Goal: Task Accomplishment & Management: Use online tool/utility

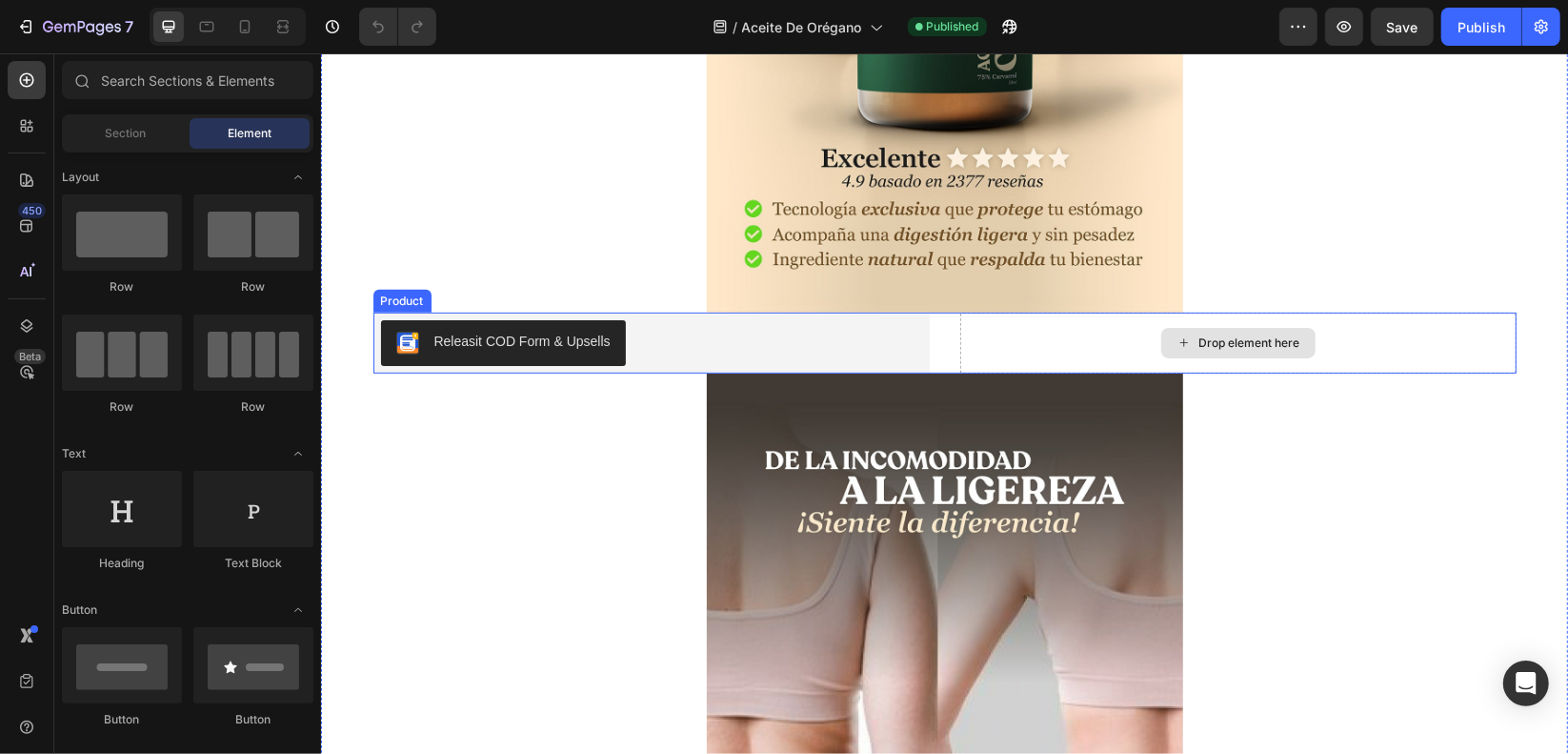
scroll to position [666, 0]
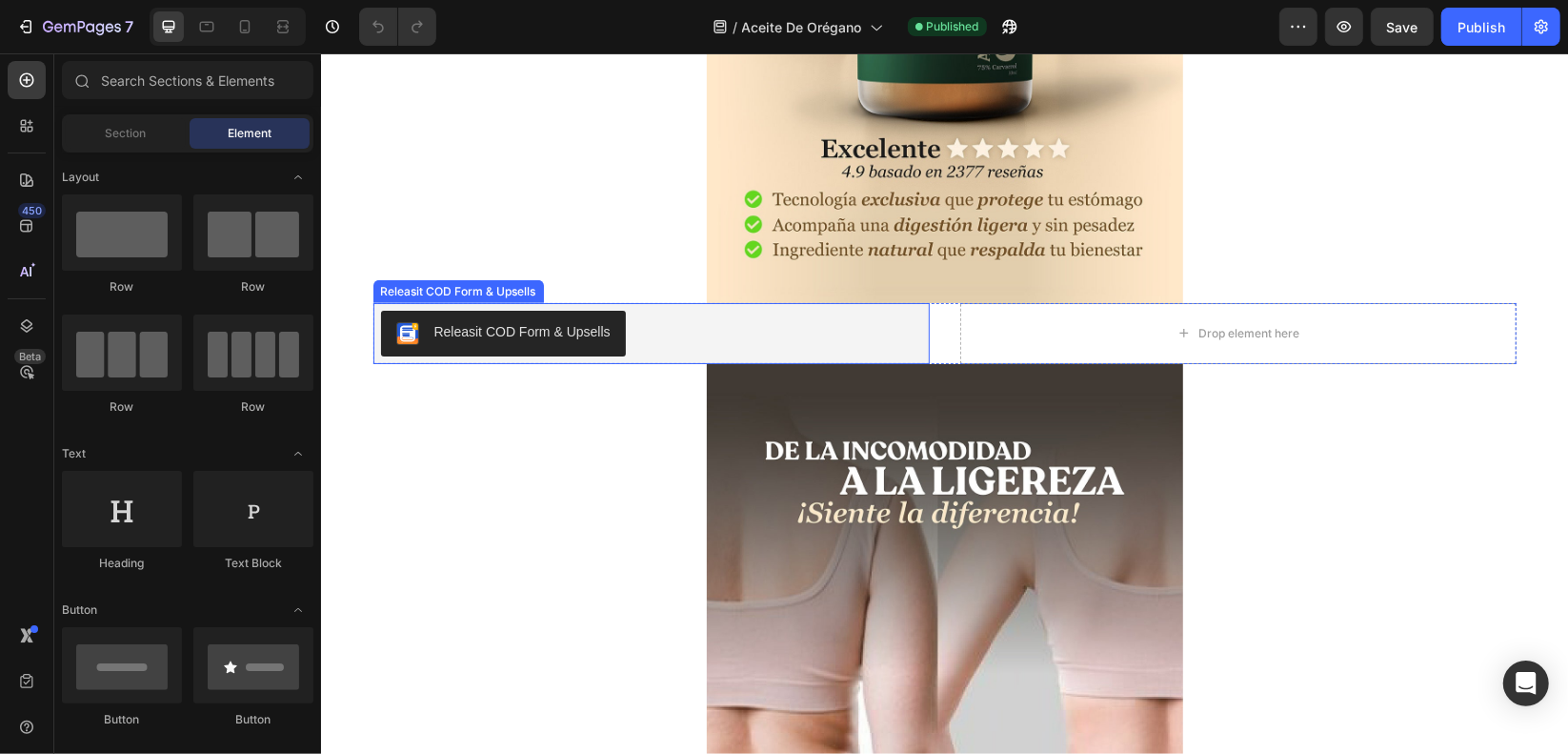
click at [823, 339] on div "Releasit COD Form & Upsells" at bounding box center [650, 333] width 542 height 46
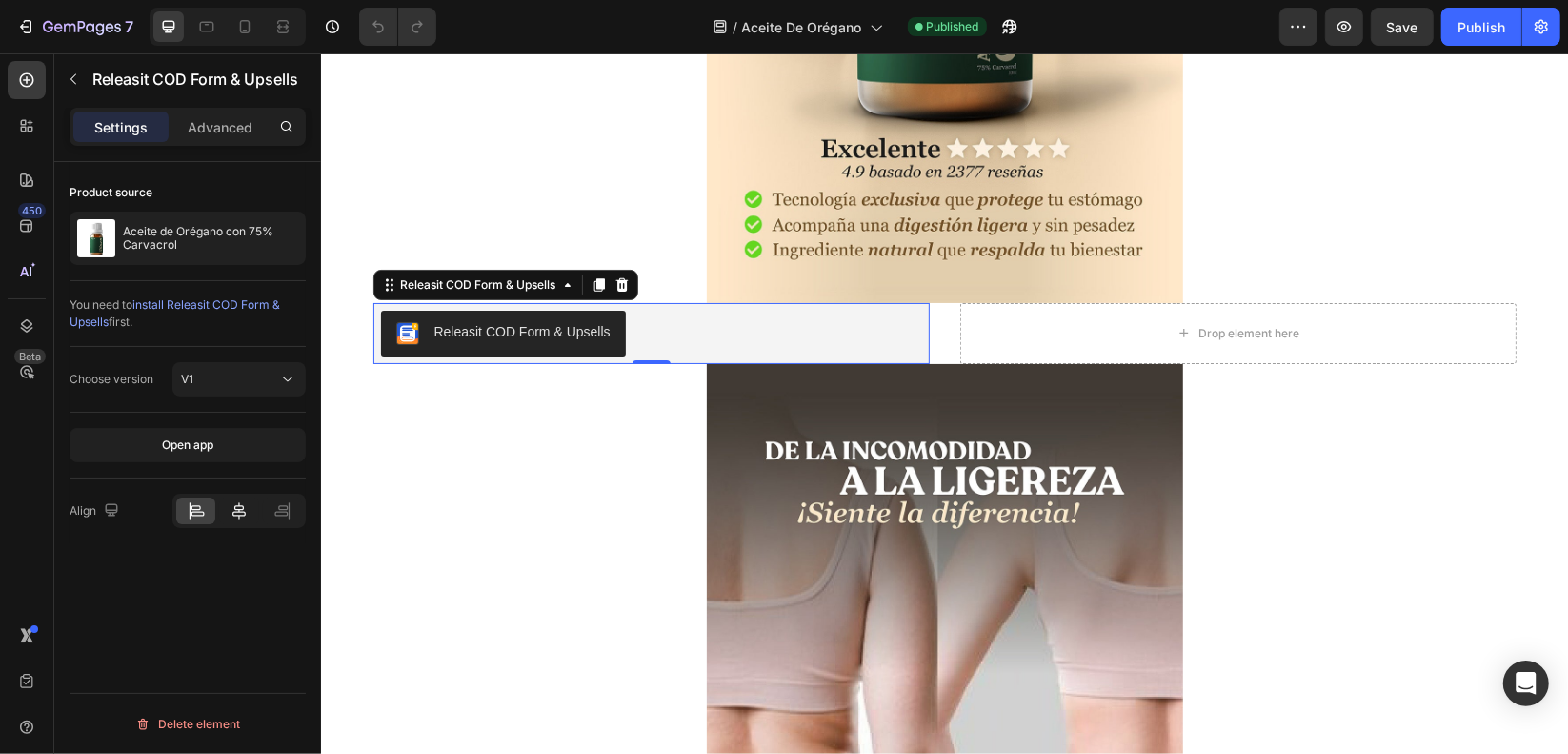
click at [239, 502] on icon at bounding box center [240, 511] width 13 height 17
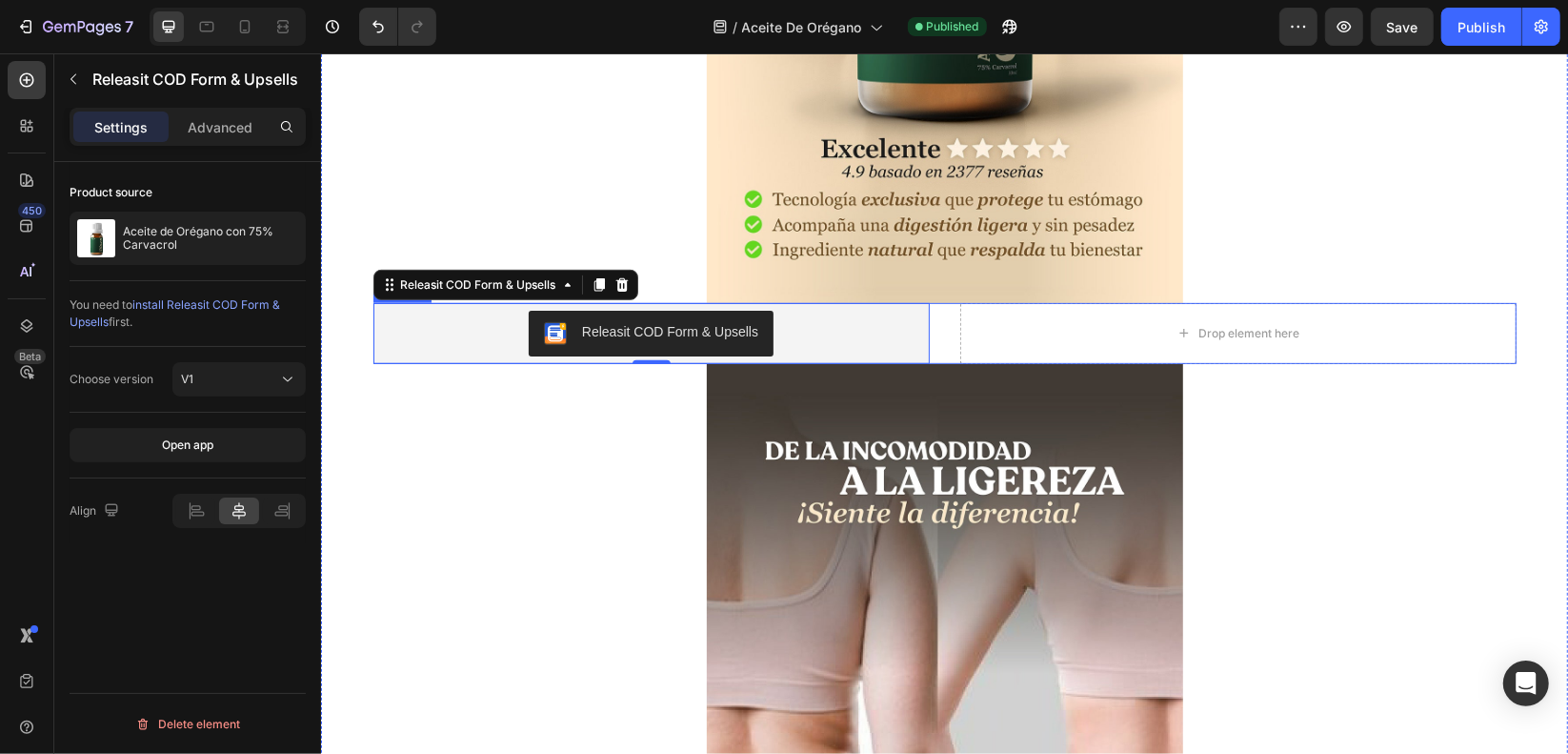
click at [937, 318] on div "Releasit COD Form & Upsells Releasit COD Form & Upsells 0 Drop element here Pro…" at bounding box center [944, 332] width 1144 height 61
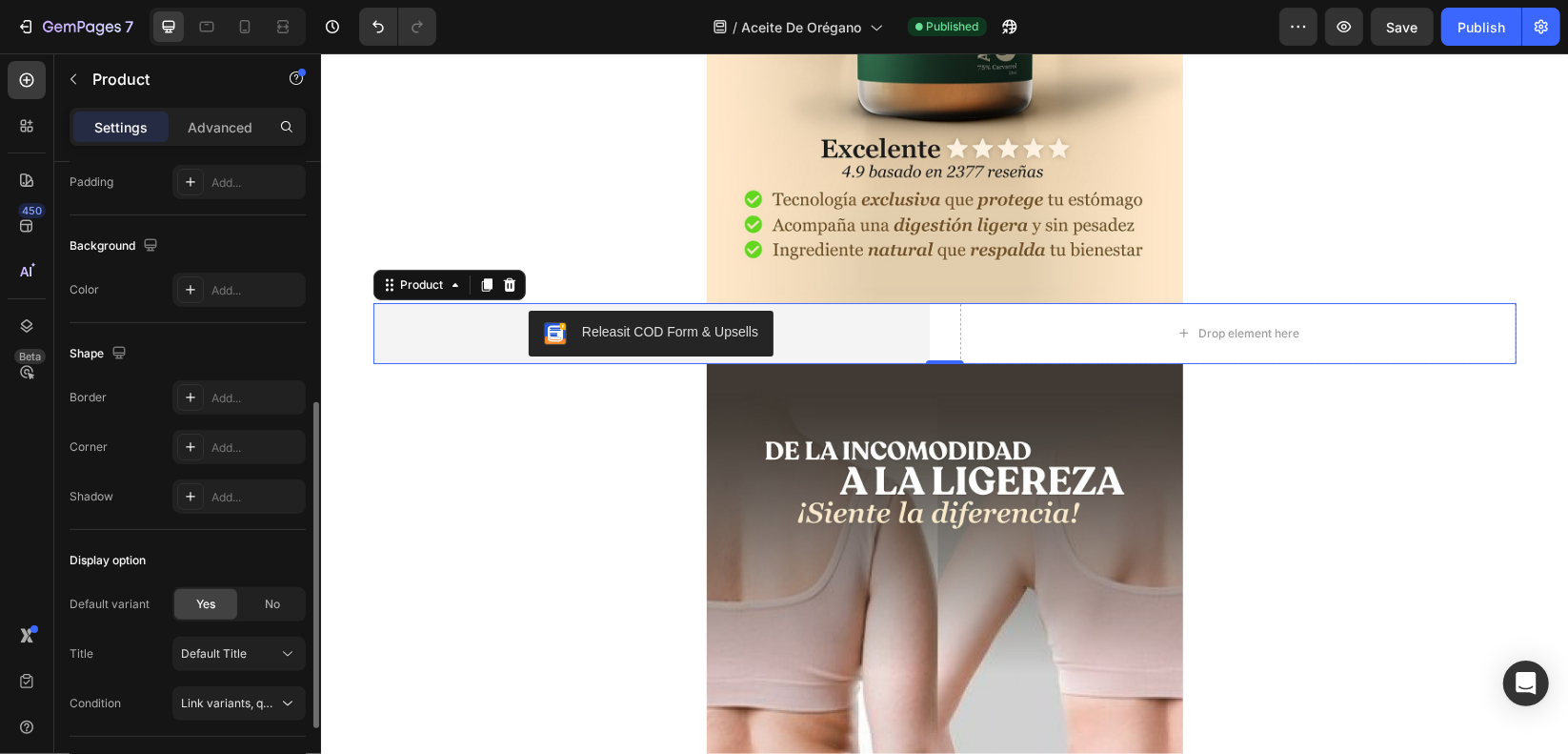
scroll to position [637, 0]
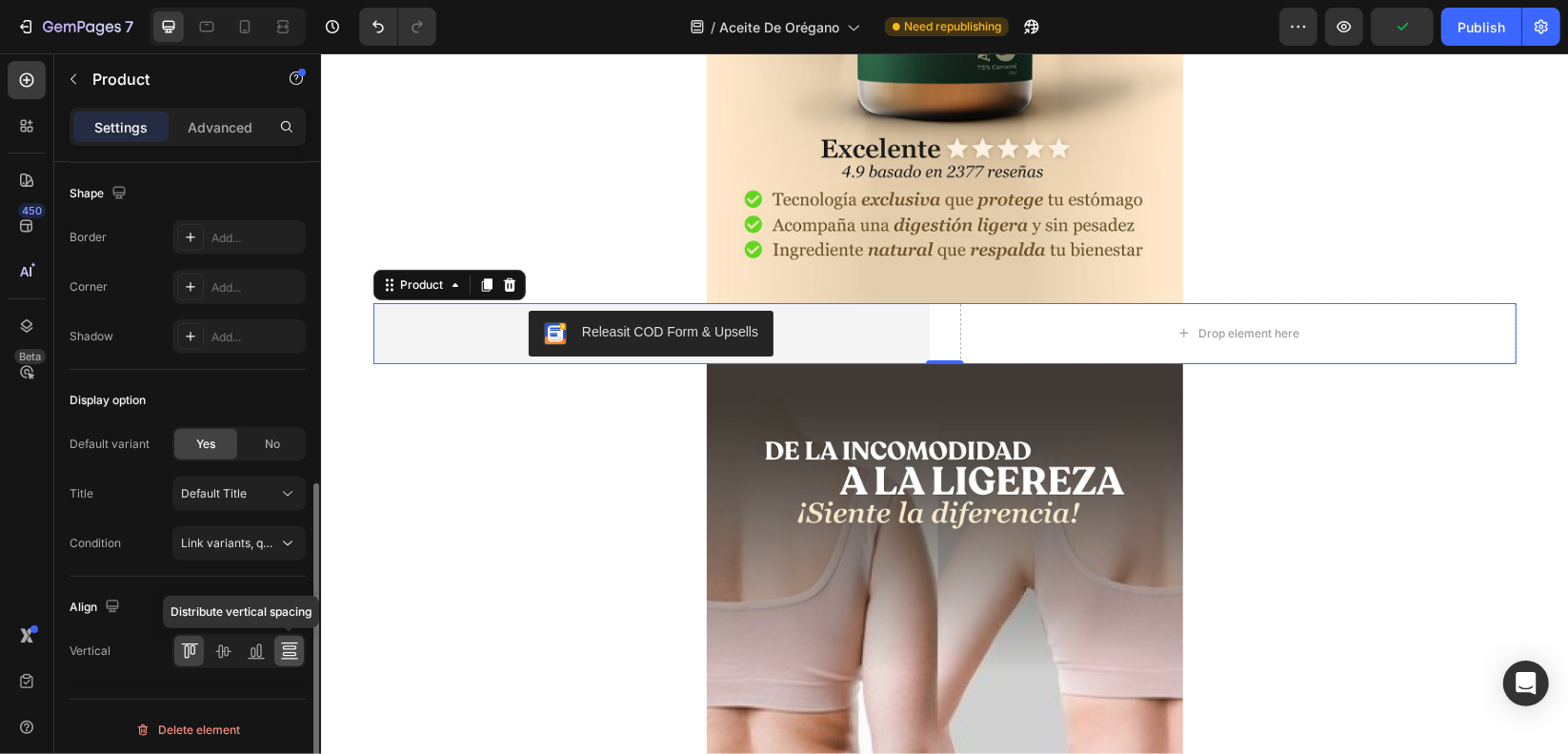
click at [284, 641] on icon at bounding box center [290, 651] width 19 height 19
click at [202, 645] on div at bounding box center [189, 651] width 30 height 31
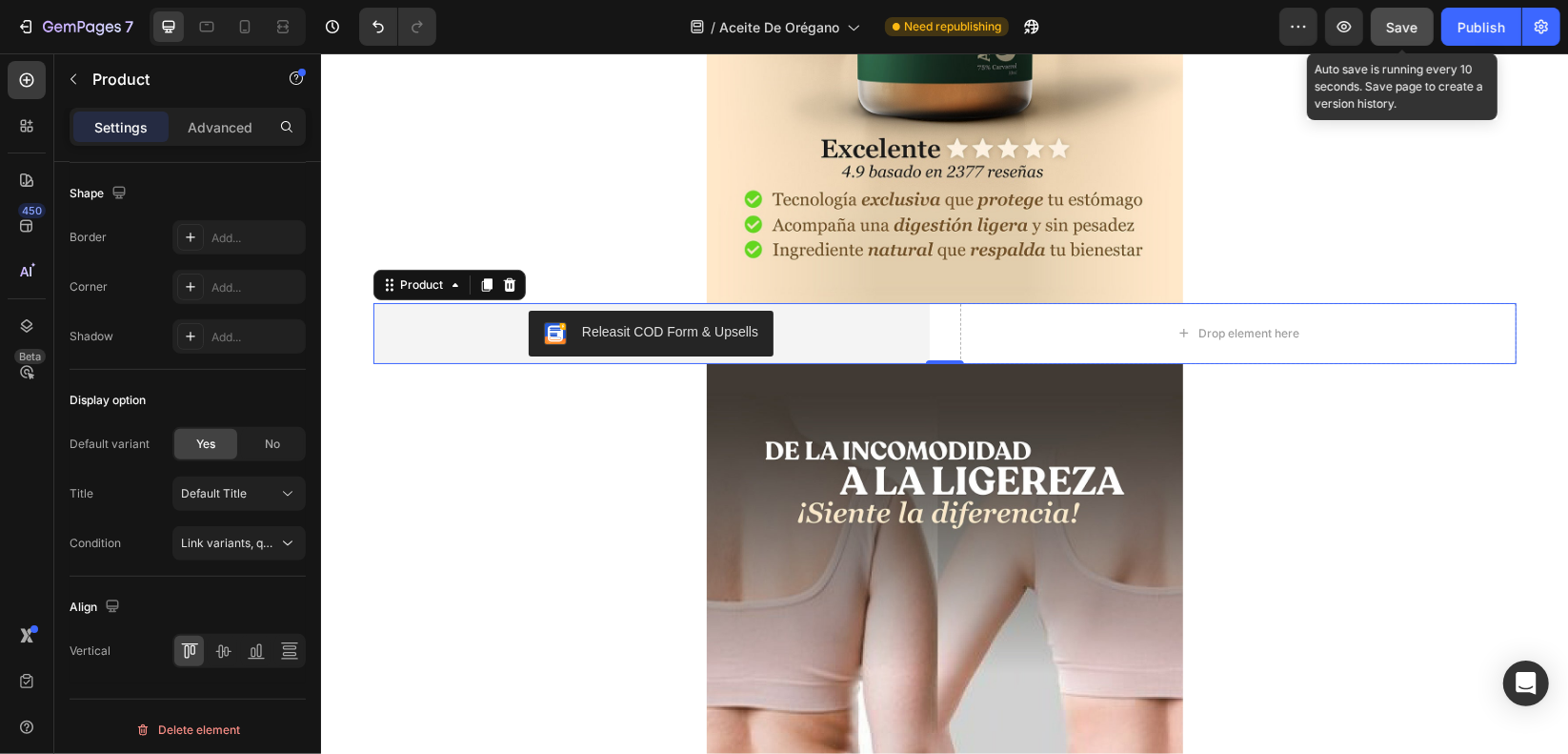
click at [1434, 22] on button "Save" at bounding box center [1402, 27] width 63 height 38
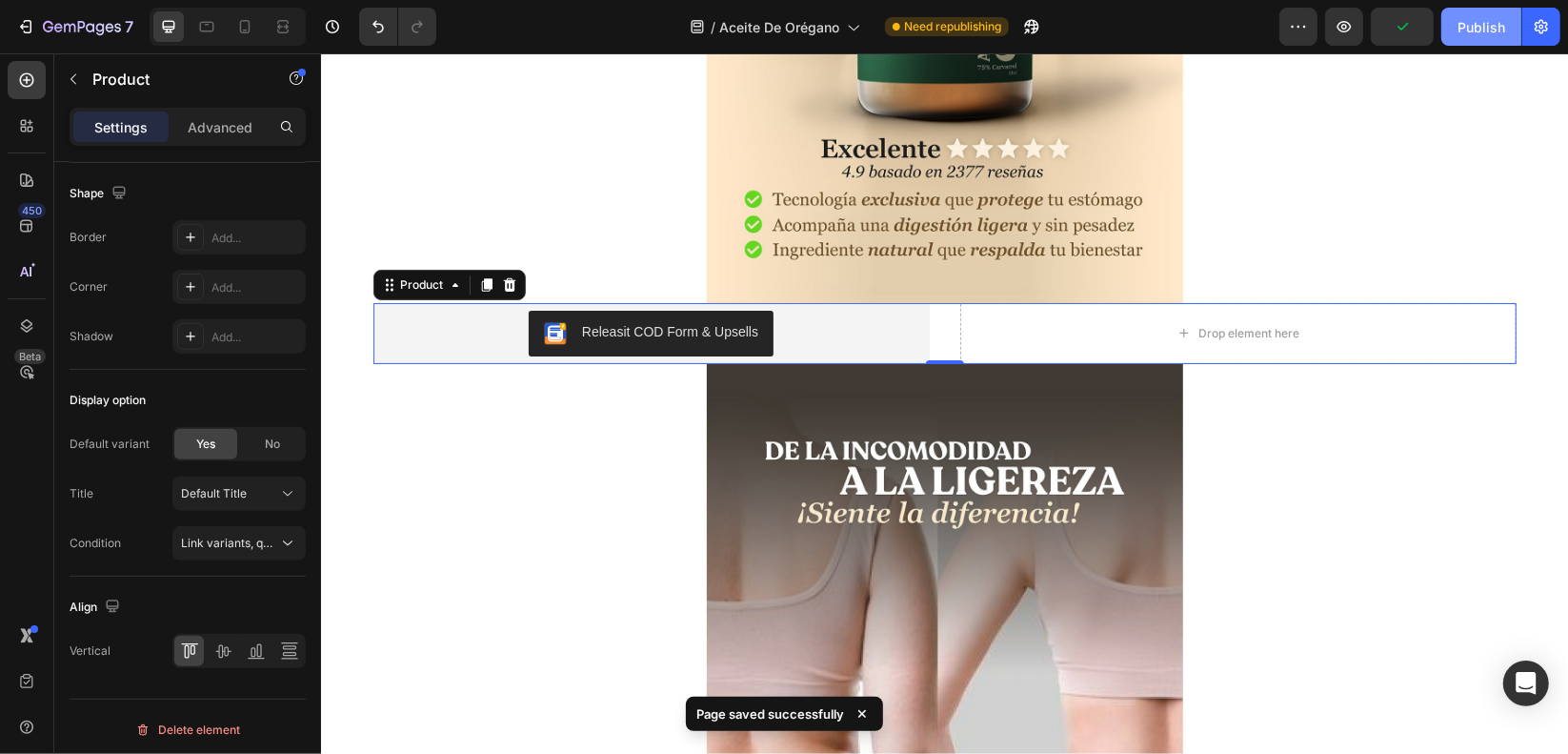
click at [1443, 24] on div "Preview Publish" at bounding box center [1420, 27] width 281 height 38
click at [1466, 32] on div "Publish" at bounding box center [1482, 27] width 48 height 20
click at [247, 20] on icon at bounding box center [245, 27] width 11 height 13
type input "16"
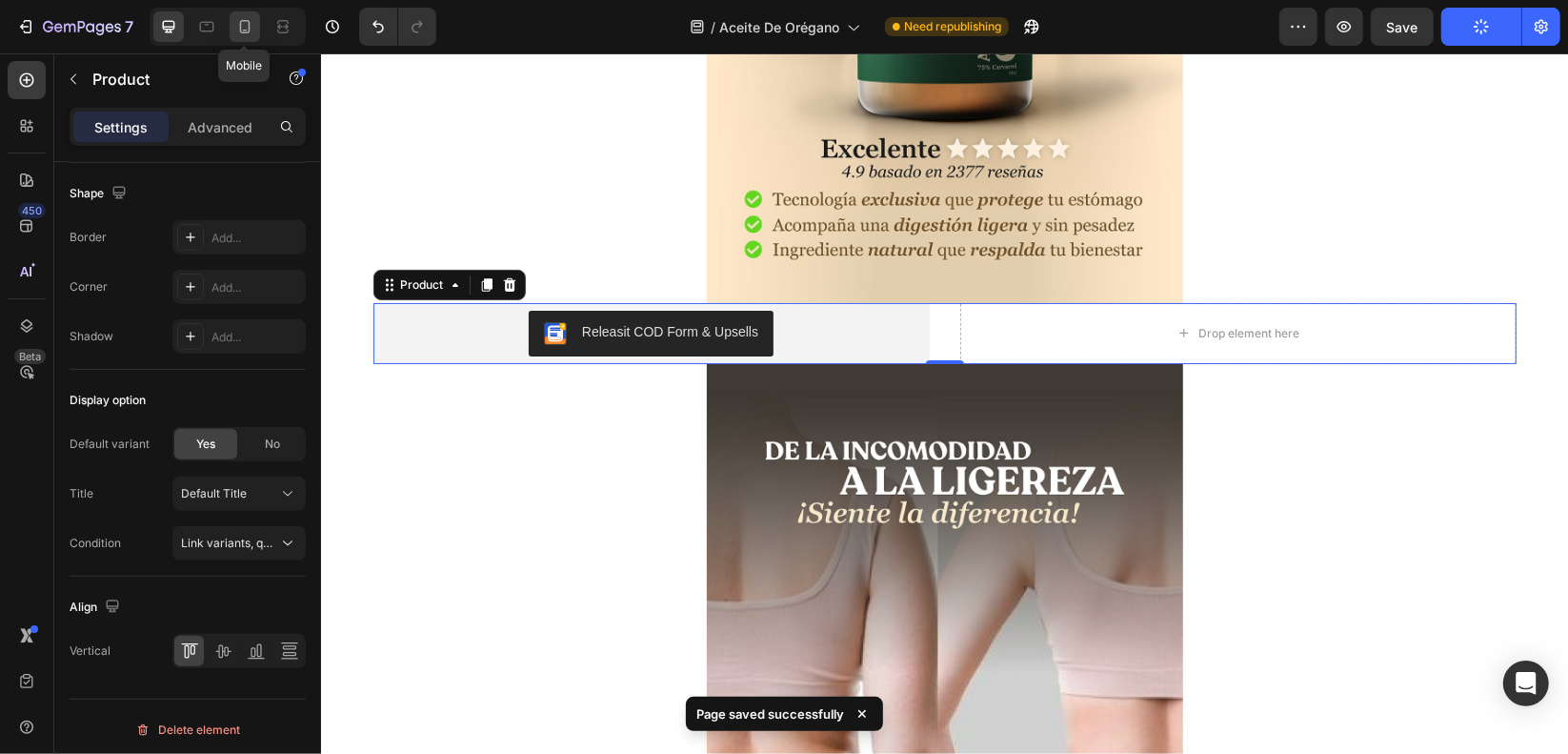
type input "100%"
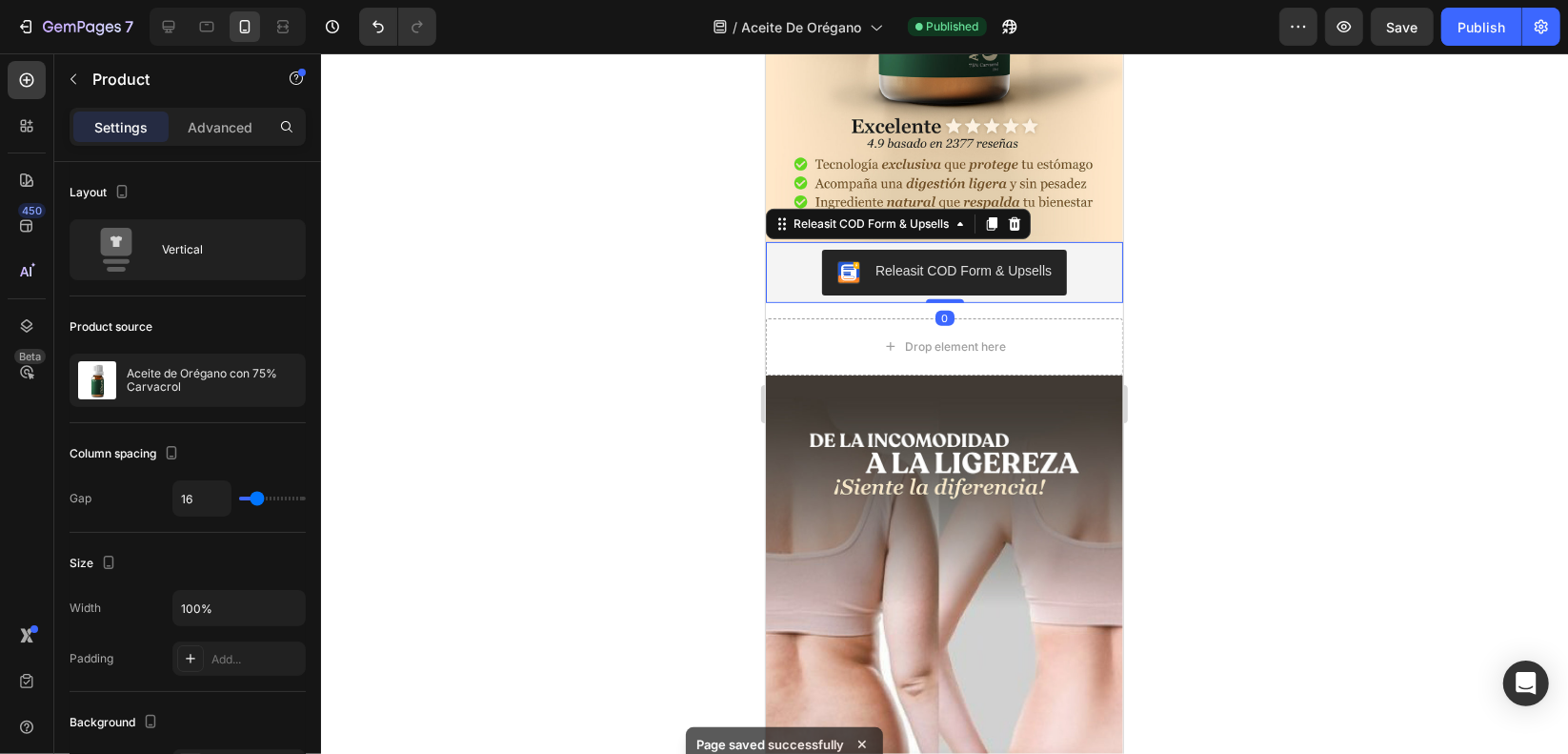
click at [993, 260] on div "Releasit COD Form & Upsells" at bounding box center [962, 269] width 176 height 20
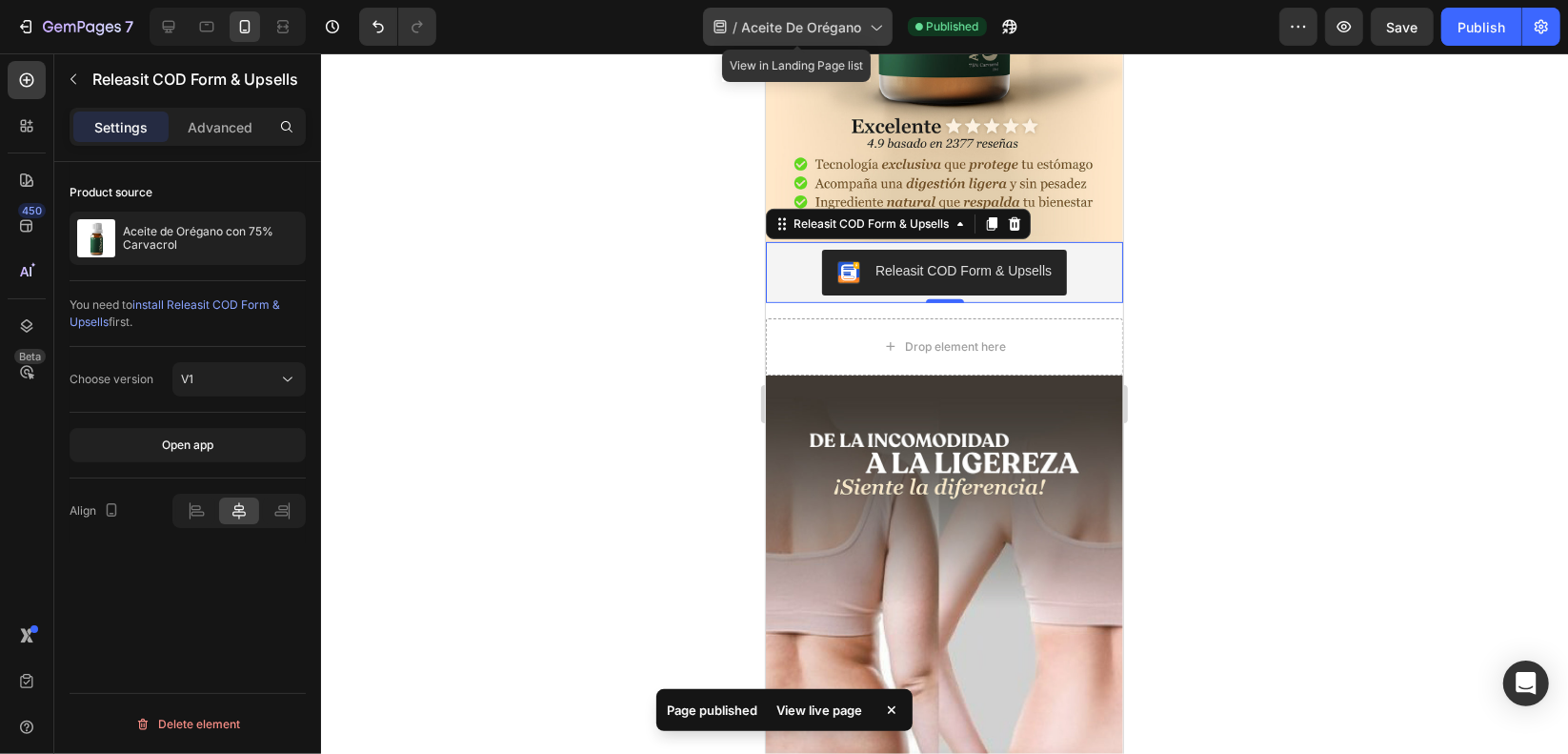
click at [797, 24] on span "Aceite De Orégano" at bounding box center [802, 27] width 120 height 20
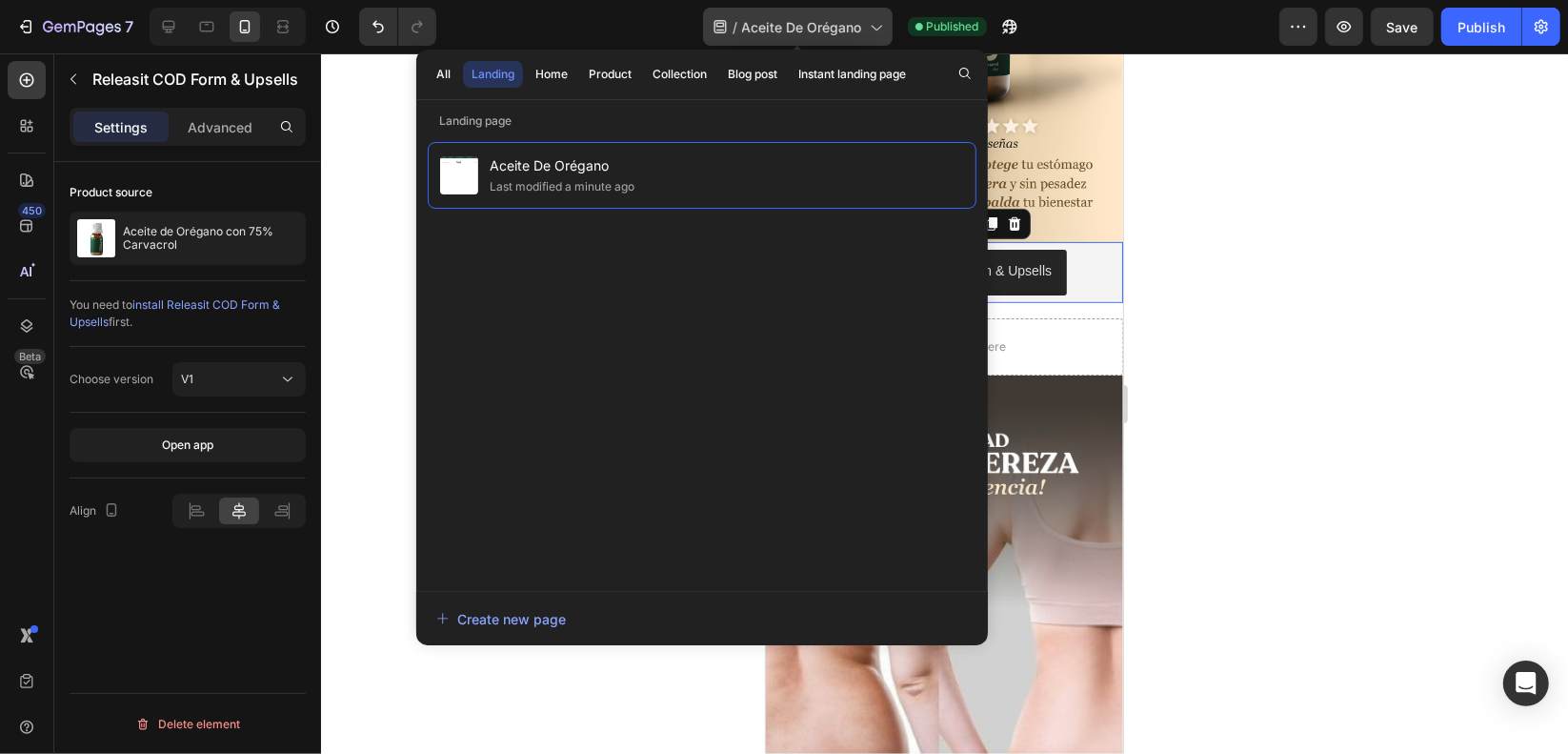
click at [887, 27] on div "/ Aceite De Orégano" at bounding box center [797, 27] width 190 height 38
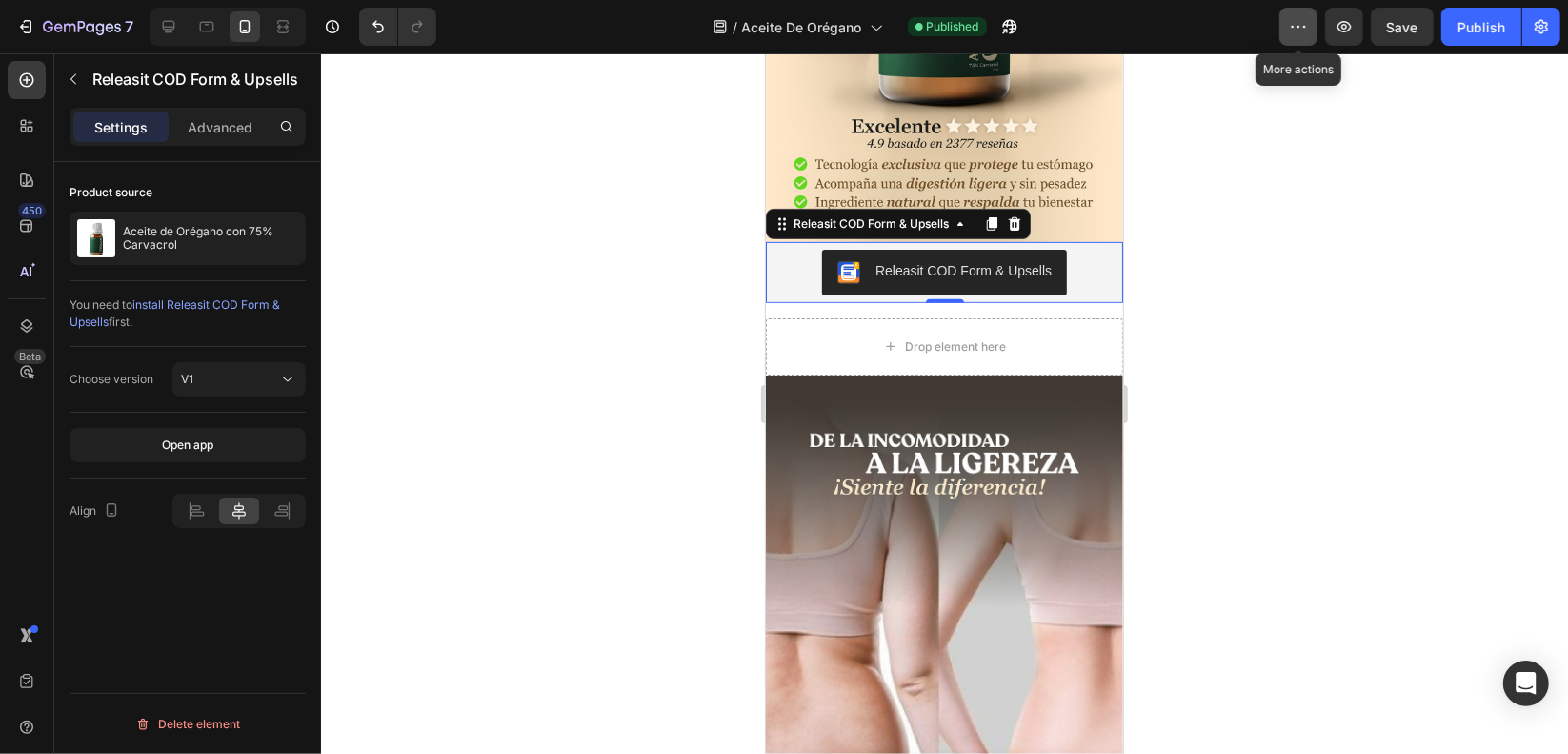
click at [1302, 29] on icon "button" at bounding box center [1299, 27] width 19 height 19
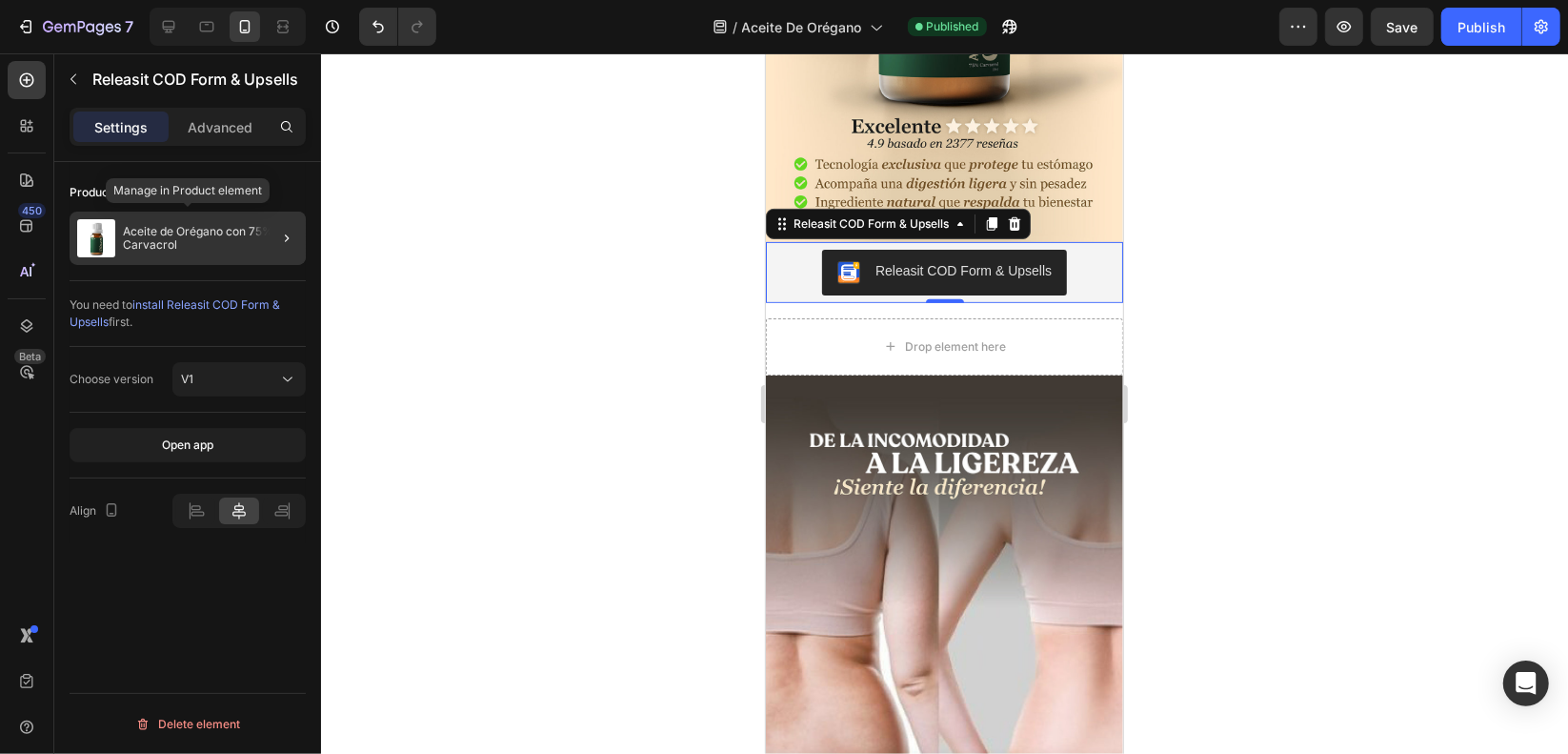
click at [218, 241] on p "Aceite de Orégano con 75% Carvacrol" at bounding box center [211, 239] width 175 height 27
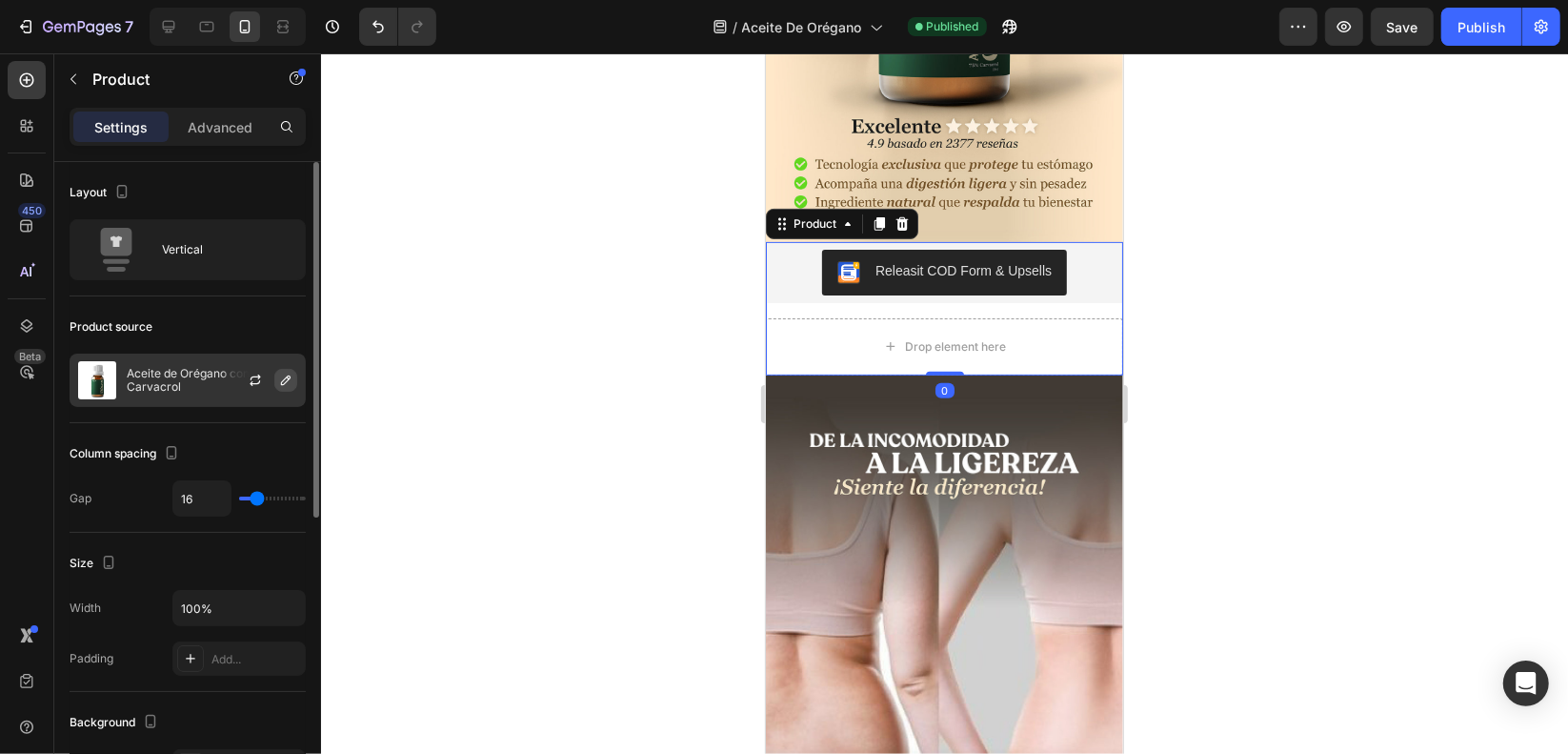
click at [279, 376] on icon "button" at bounding box center [286, 380] width 15 height 15
click at [253, 374] on icon "button" at bounding box center [256, 377] width 11 height 6
click at [287, 382] on icon "button" at bounding box center [286, 380] width 15 height 15
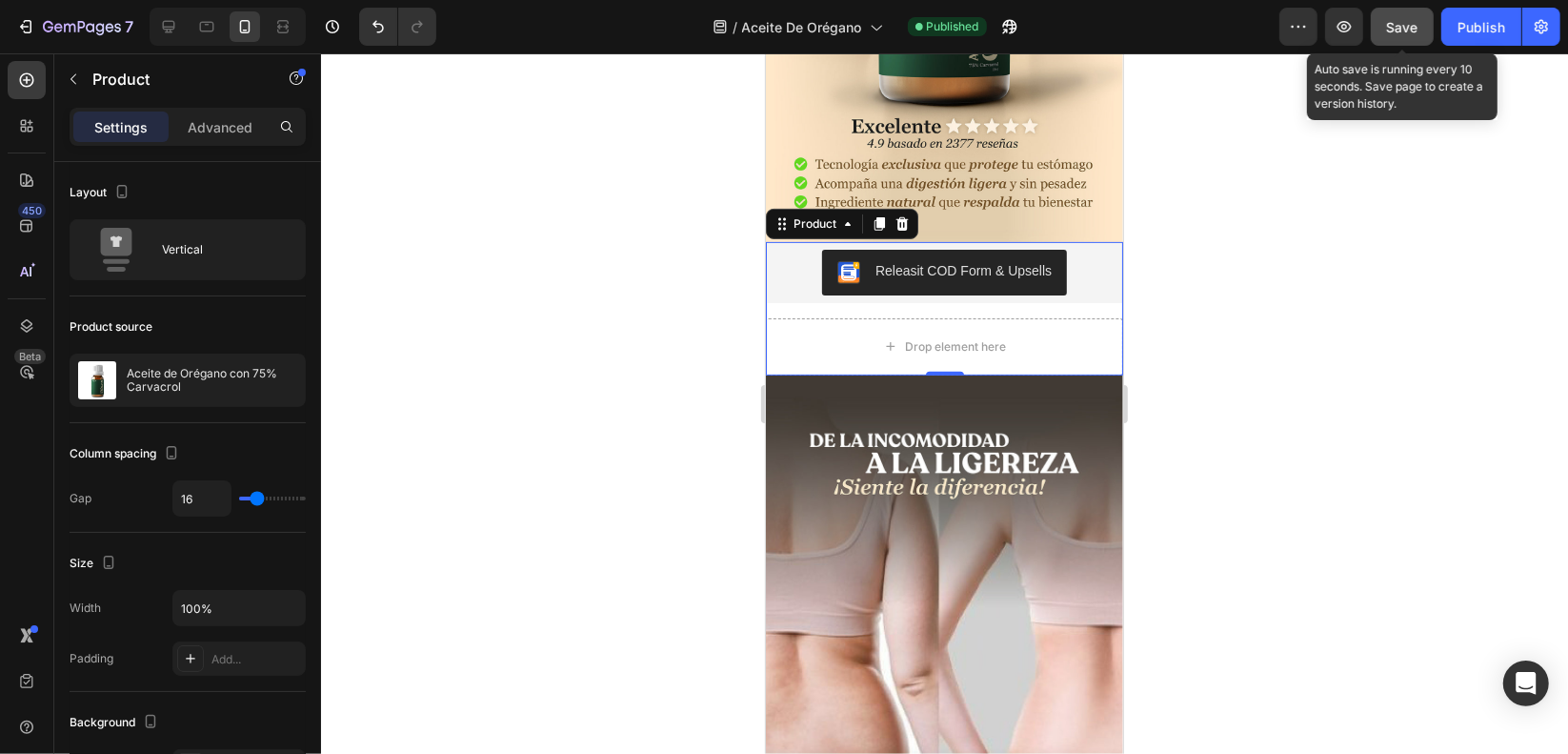
click at [1399, 22] on span "Save" at bounding box center [1403, 27] width 32 height 16
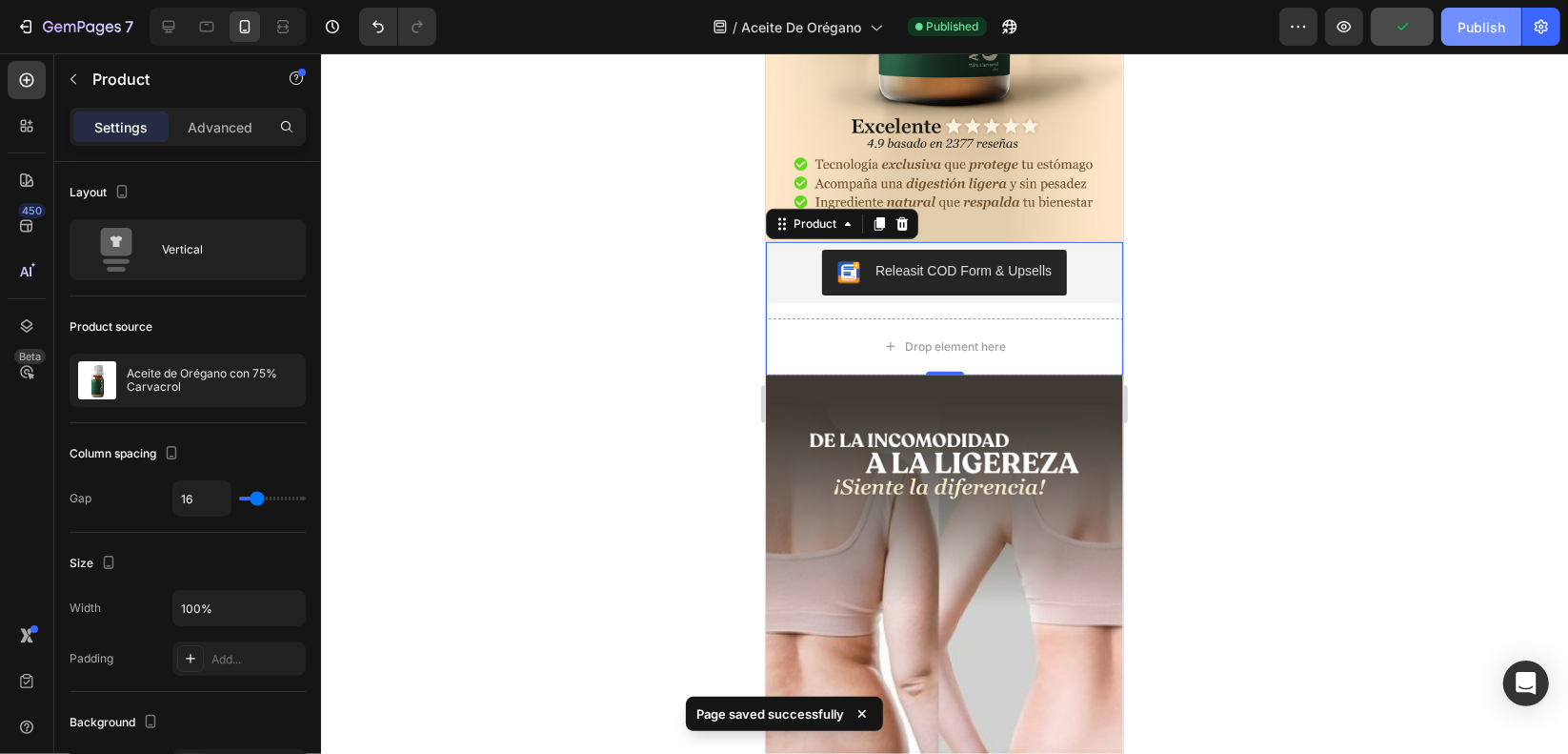
click at [1467, 28] on div "Publish" at bounding box center [1482, 27] width 48 height 20
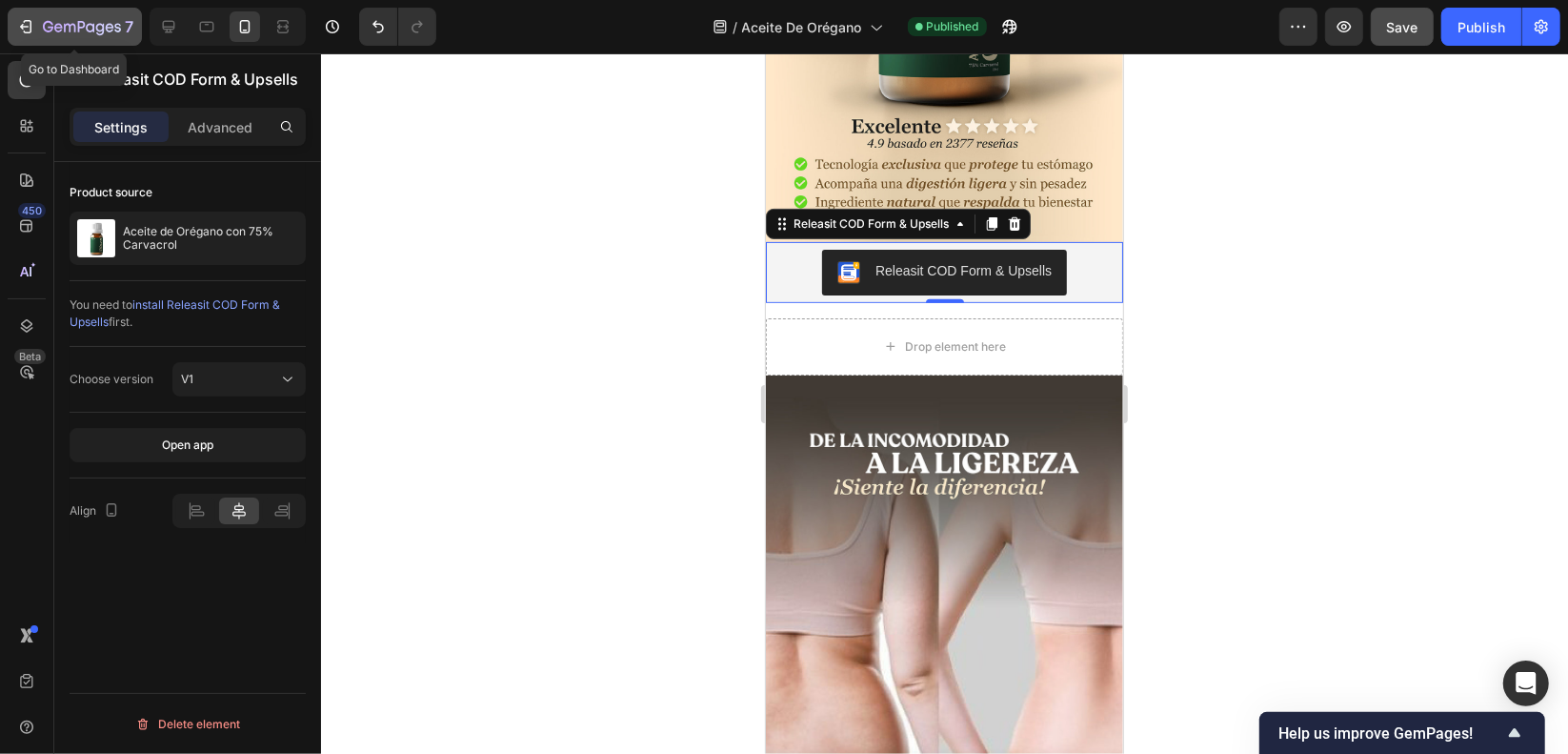
click at [41, 13] on button "7" at bounding box center [75, 27] width 135 height 38
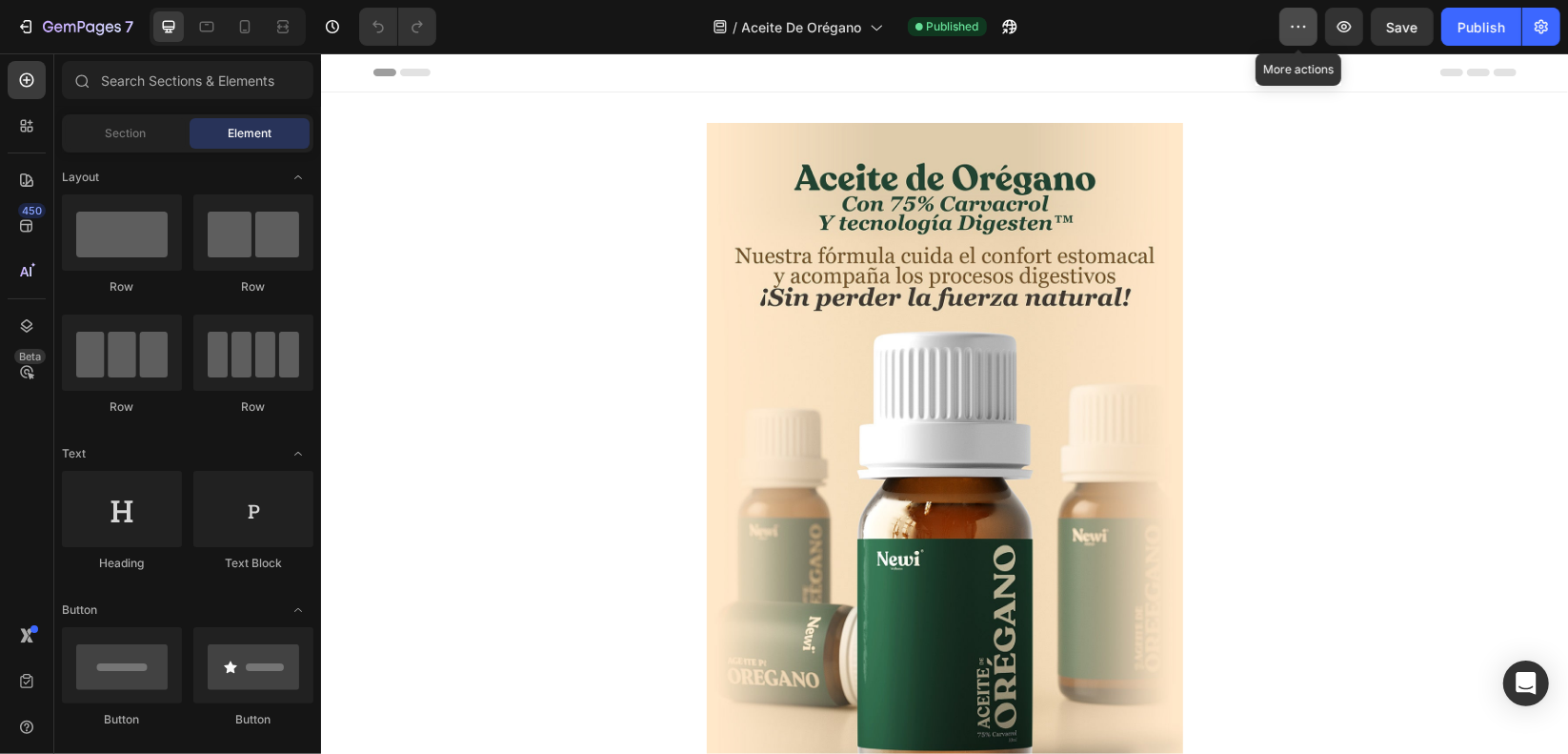
click at [1302, 21] on icon "button" at bounding box center [1299, 27] width 19 height 19
click at [105, 7] on div "7 / Aceite De Orégano Published Preview Save Publish" at bounding box center [784, 27] width 1568 height 54
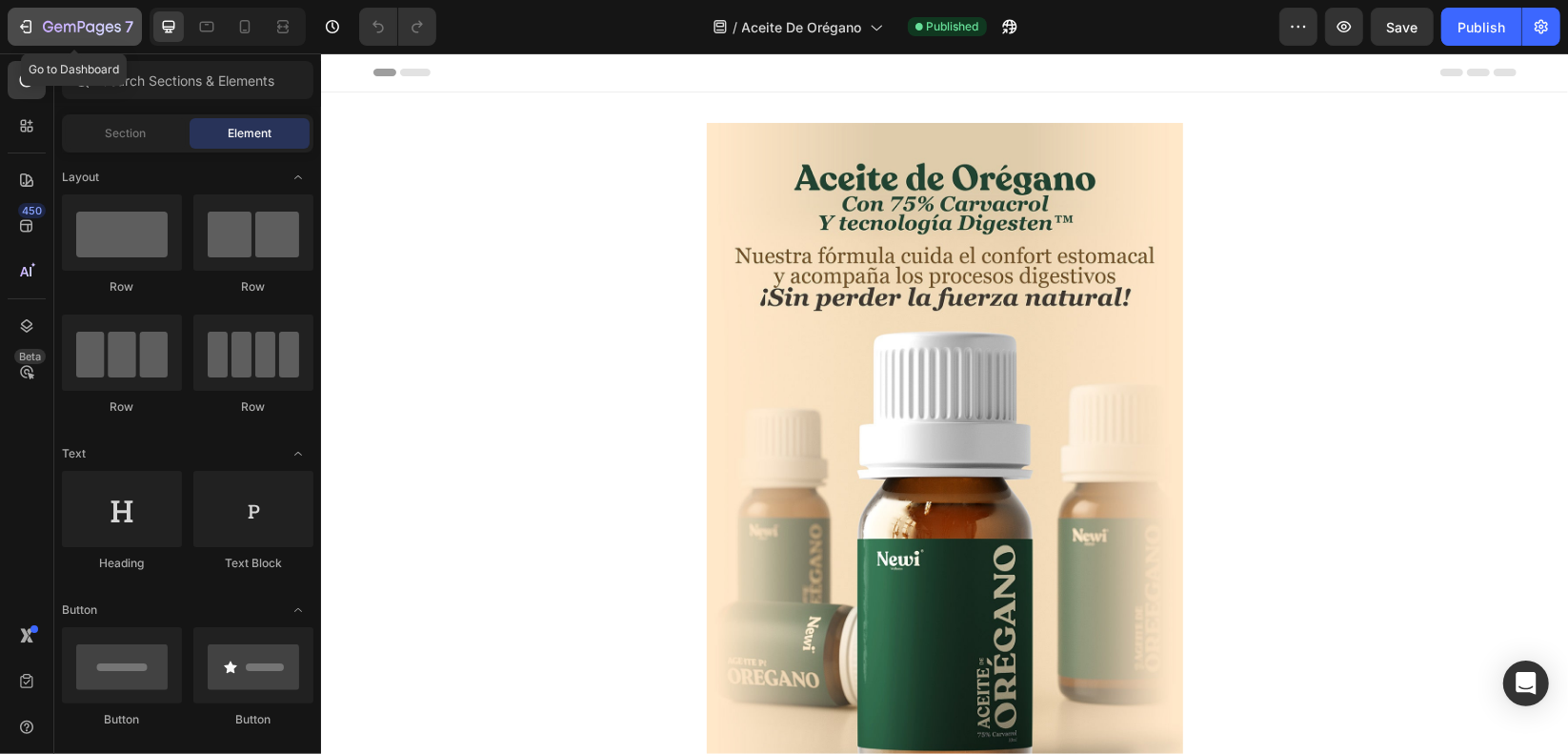
click at [93, 22] on icon "button" at bounding box center [82, 28] width 78 height 16
